Goal: Transaction & Acquisition: Subscribe to service/newsletter

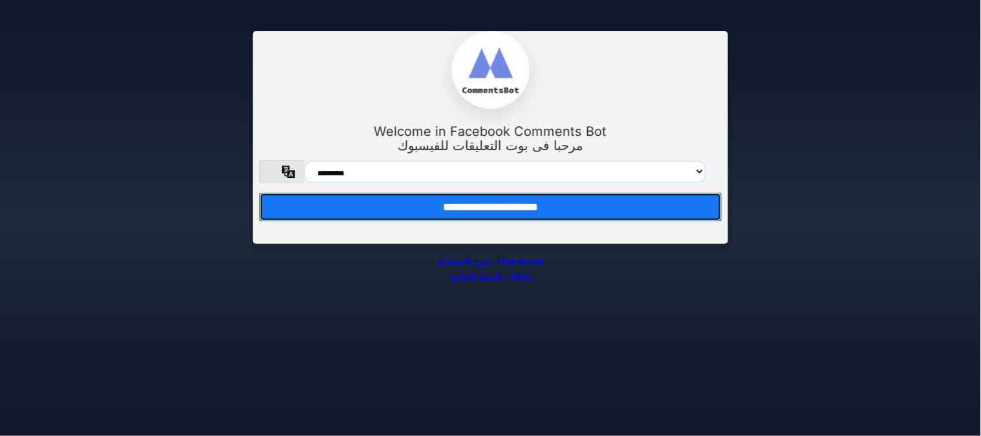
click at [521, 221] on input "**********" at bounding box center [490, 207] width 462 height 28
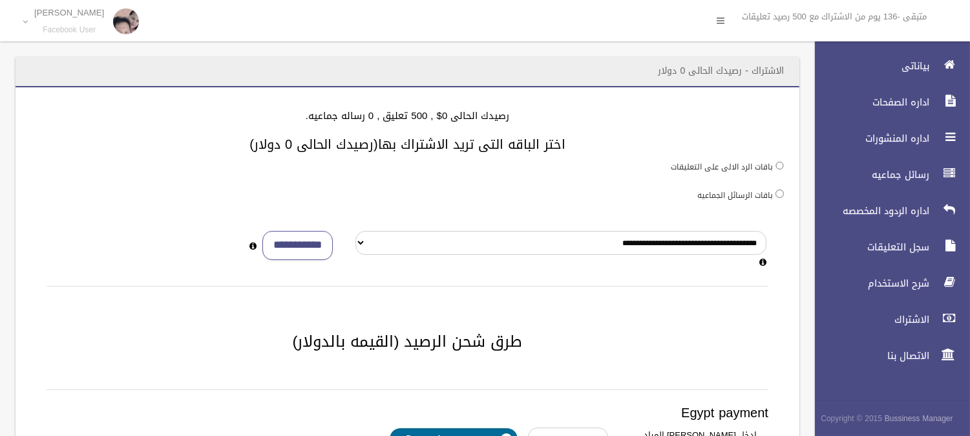
scroll to position [215, 0]
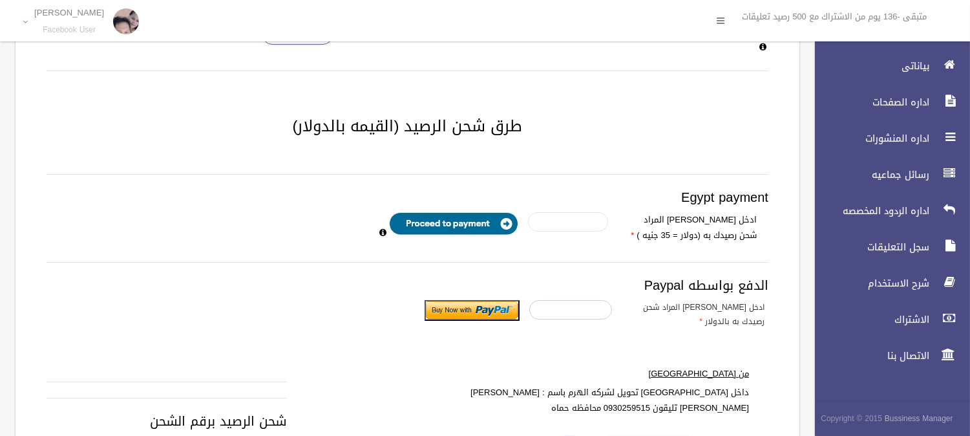
click at [592, 222] on input "number" at bounding box center [568, 221] width 80 height 19
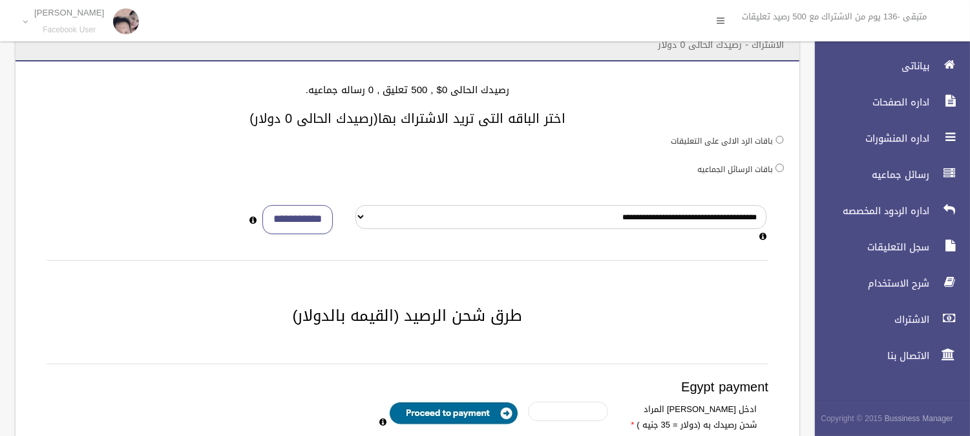
scroll to position [0, 0]
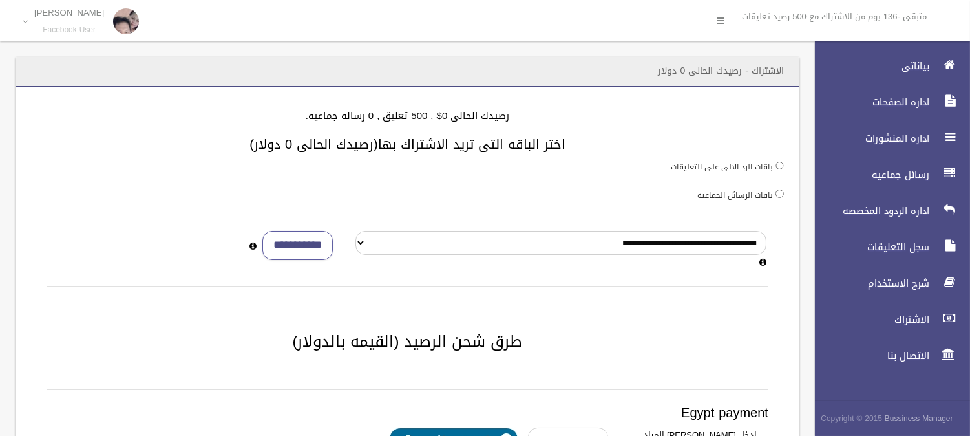
click at [761, 202] on label "باقات الرسائل الجماعيه" at bounding box center [736, 195] width 76 height 14
click at [763, 198] on label "باقات الرسائل الجماعيه" at bounding box center [736, 195] width 76 height 14
click at [771, 195] on label "باقات الرسائل الجماعيه" at bounding box center [736, 195] width 76 height 14
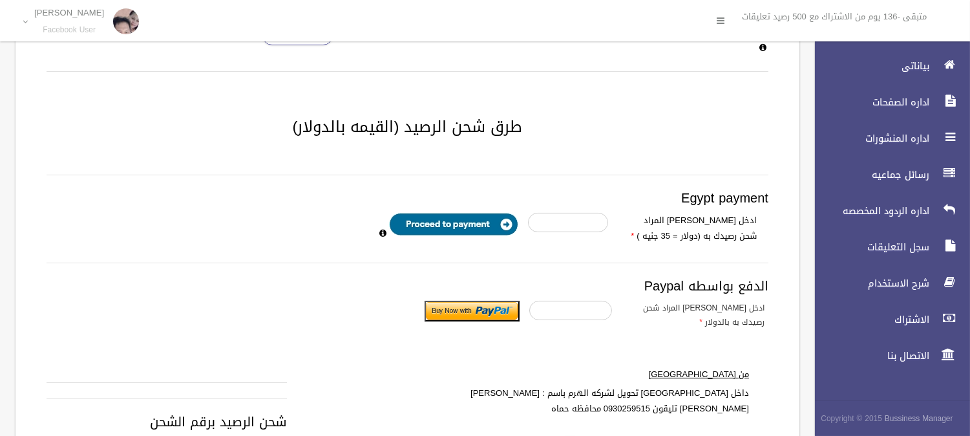
scroll to position [215, 0]
click at [580, 228] on input "number" at bounding box center [568, 221] width 80 height 19
type input "*"
click at [448, 212] on input "image" at bounding box center [453, 223] width 129 height 23
click at [447, 218] on input "image" at bounding box center [453, 223] width 129 height 23
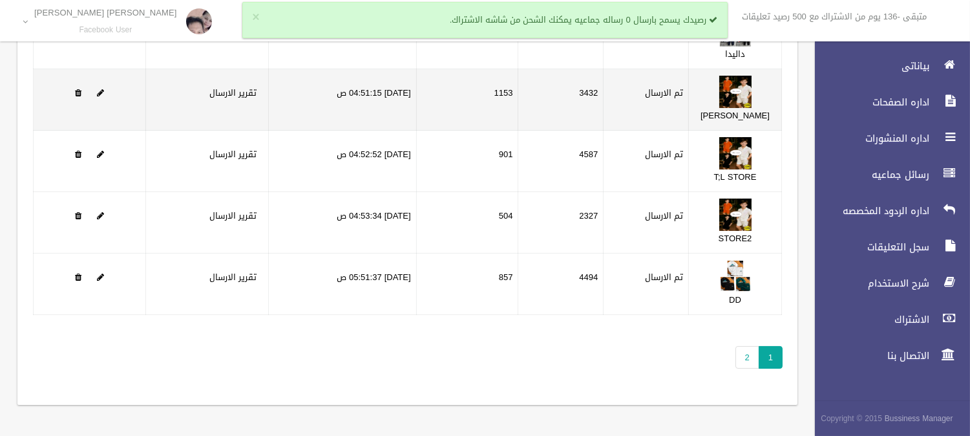
scroll to position [144, 0]
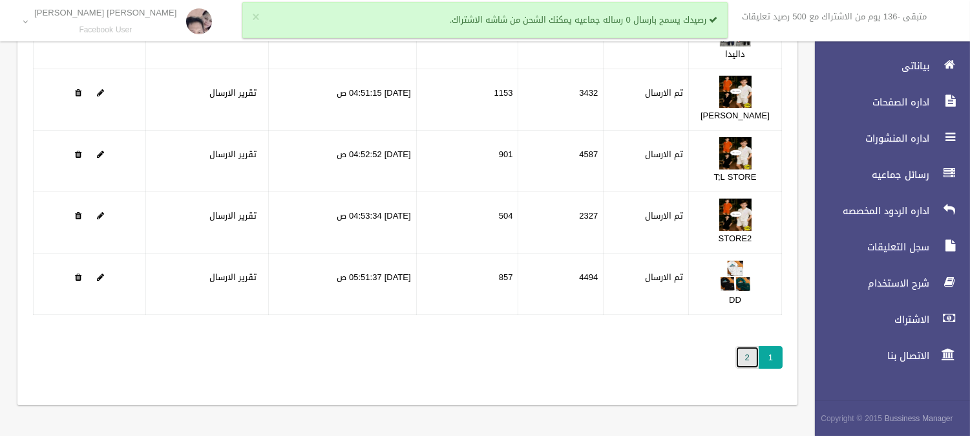
click at [752, 367] on link "2" at bounding box center [748, 357] width 24 height 23
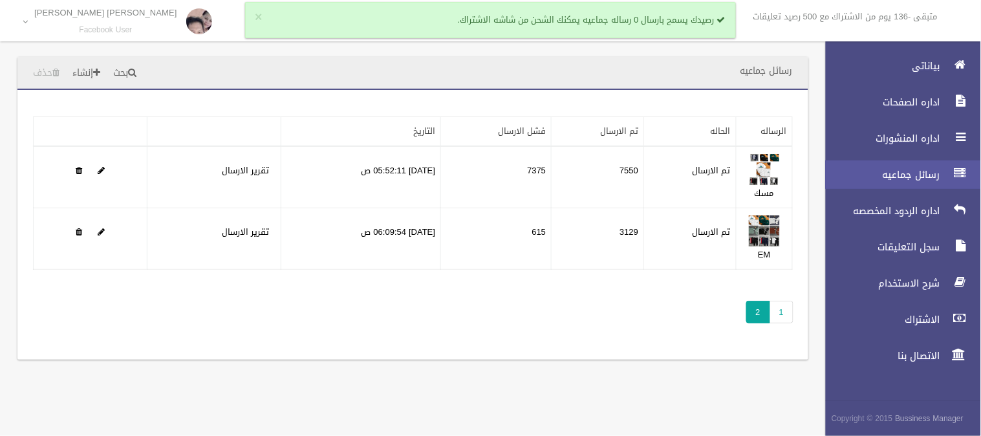
click at [932, 165] on link "رسائل جماعيه" at bounding box center [898, 174] width 166 height 28
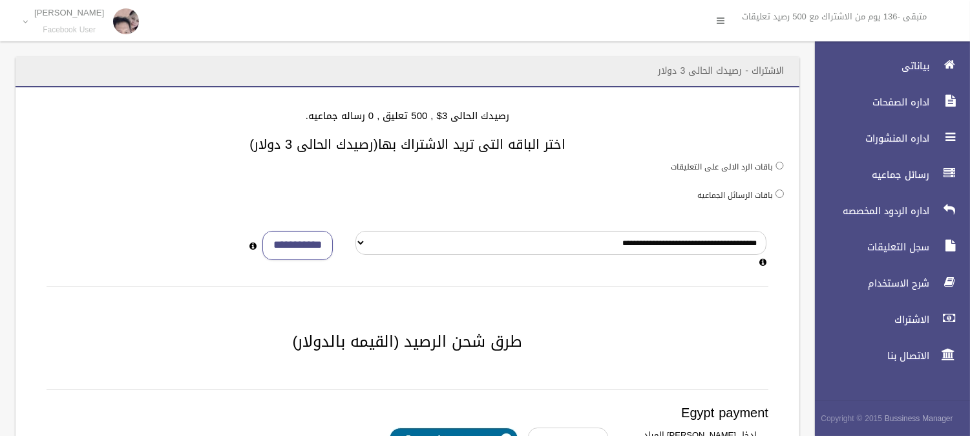
click at [767, 196] on label "باقات الرسائل الجماعيه" at bounding box center [736, 195] width 76 height 14
click at [288, 248] on input "**********" at bounding box center [297, 245] width 70 height 29
